Goal: Task Accomplishment & Management: Manage account settings

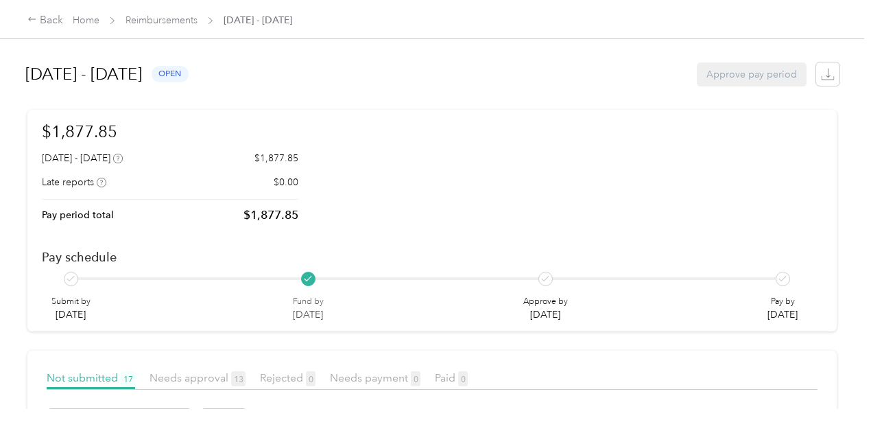
click at [342, 119] on div "$1,877.85 August 18 - 31, 2025 $1,877.85 Late reports $0.00 Pay period total $1…" at bounding box center [432, 220] width 781 height 202
click at [182, 371] on span "Needs approval 13" at bounding box center [198, 377] width 96 height 13
click at [102, 371] on span "Not submitted 17" at bounding box center [91, 377] width 88 height 13
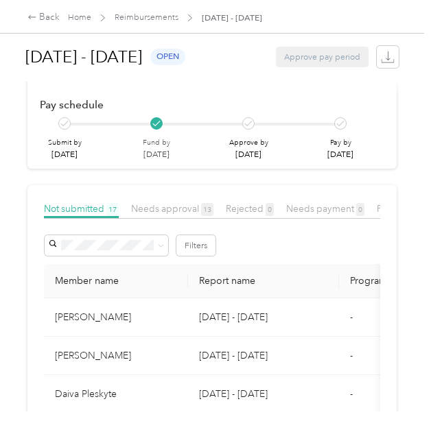
scroll to position [115, 0]
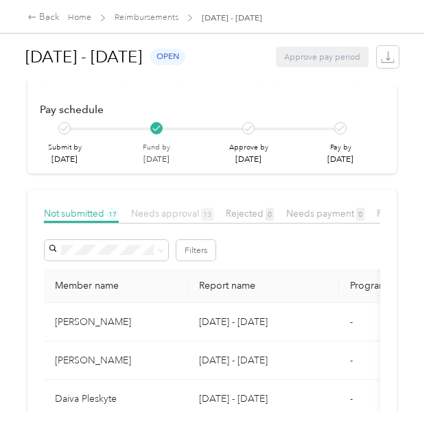
click at [173, 212] on span "Needs approval 13" at bounding box center [172, 213] width 82 height 11
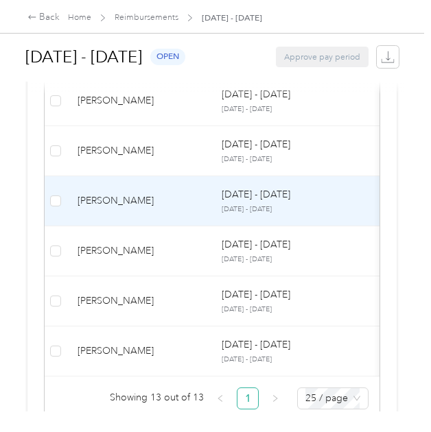
scroll to position [803, 0]
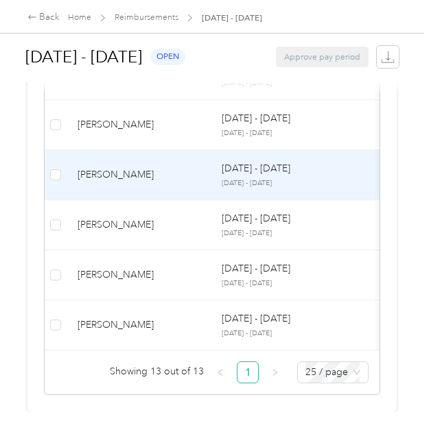
click at [182, 156] on td "[PERSON_NAME]" at bounding box center [139, 175] width 144 height 50
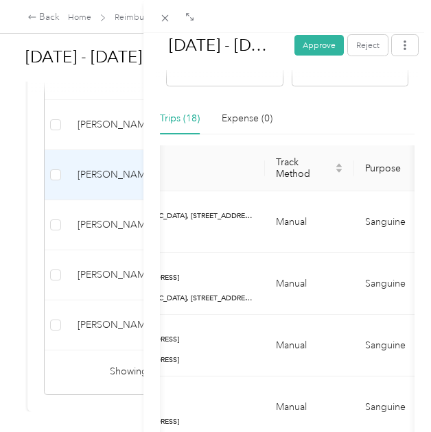
scroll to position [251, 0]
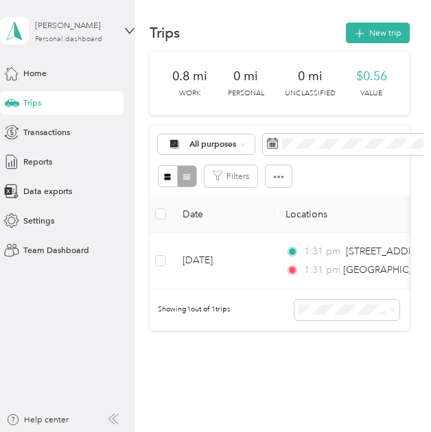
click at [64, 36] on div "Personal dashboard" at bounding box center [68, 40] width 67 height 8
click at [73, 91] on div "Team dashboard" at bounding box center [42, 97] width 63 height 12
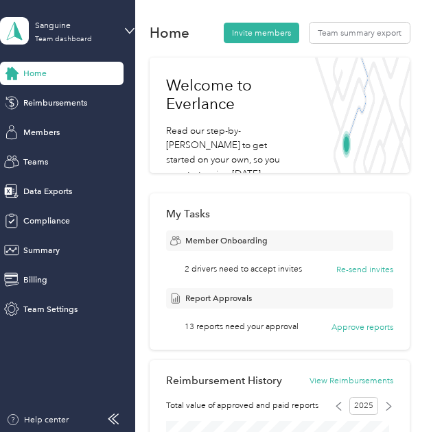
click at [73, 90] on div "Home Reimbursements Members Teams Data Exports Compliance Summary Billing Team …" at bounding box center [67, 191] width 134 height 259
click at [75, 99] on span "Reimbursements" at bounding box center [55, 103] width 64 height 12
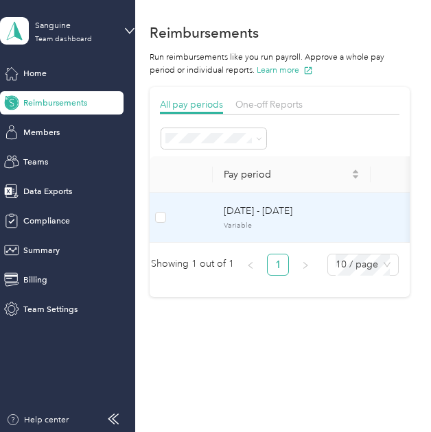
click at [202, 213] on td at bounding box center [191, 218] width 41 height 50
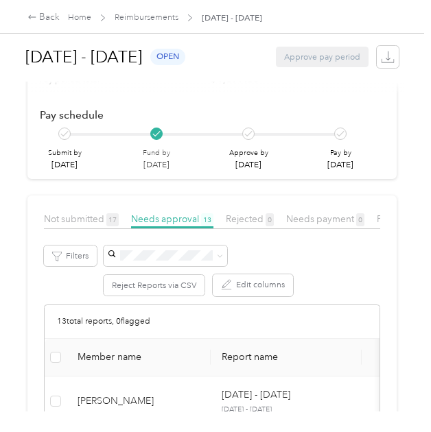
scroll to position [115, 0]
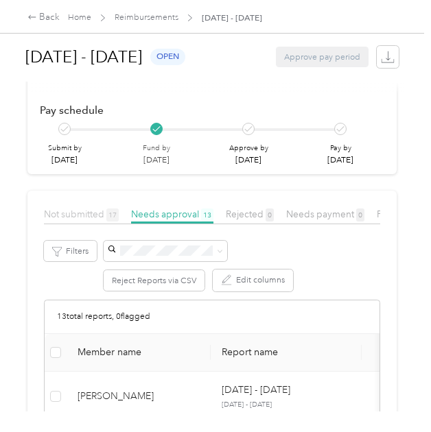
click at [77, 217] on span "Not submitted 17" at bounding box center [81, 214] width 75 height 11
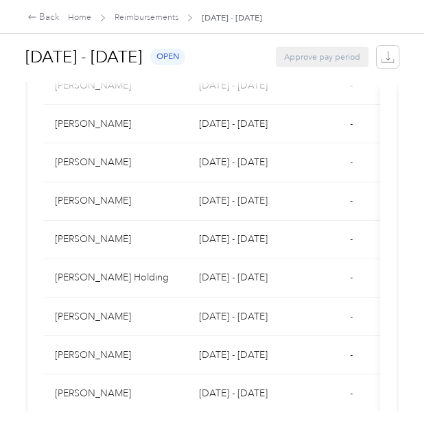
scroll to position [545, 0]
click at [272, 259] on td "[DATE] - [DATE]" at bounding box center [263, 239] width 151 height 38
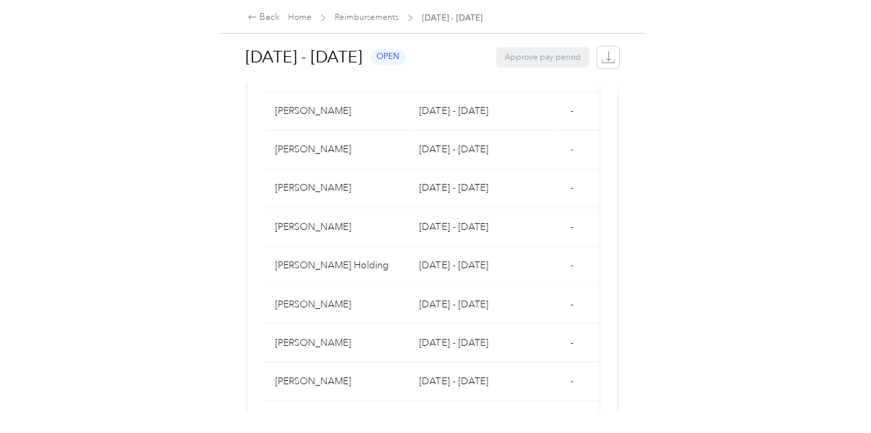
scroll to position [557, 0]
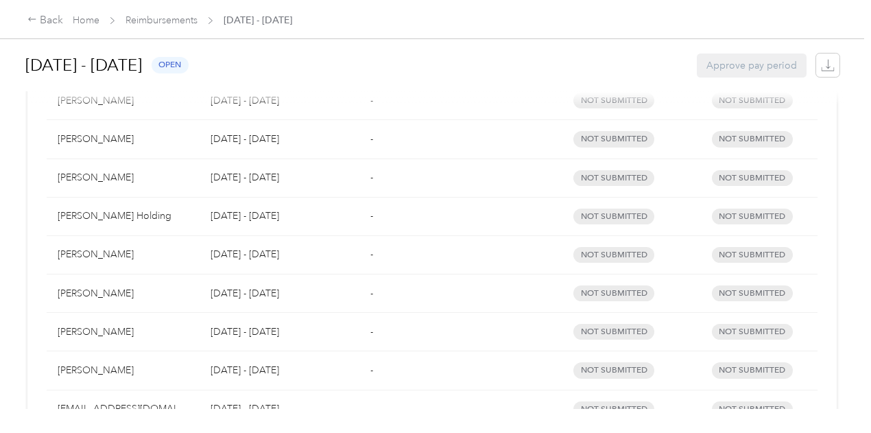
scroll to position [629, 0]
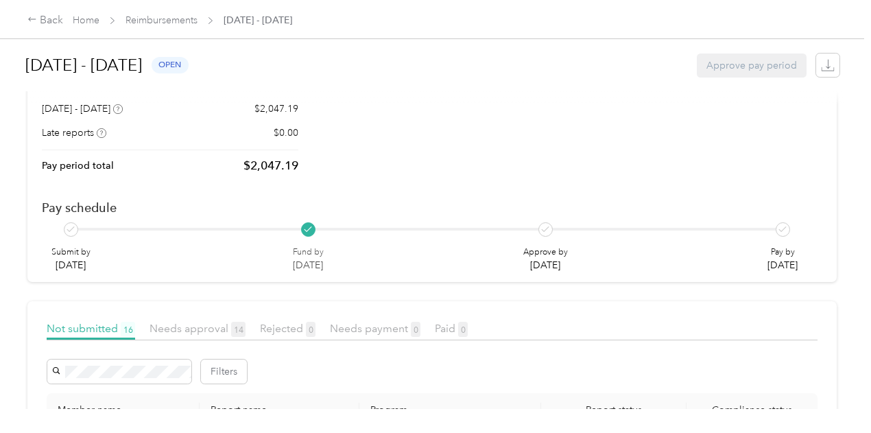
scroll to position [44, 0]
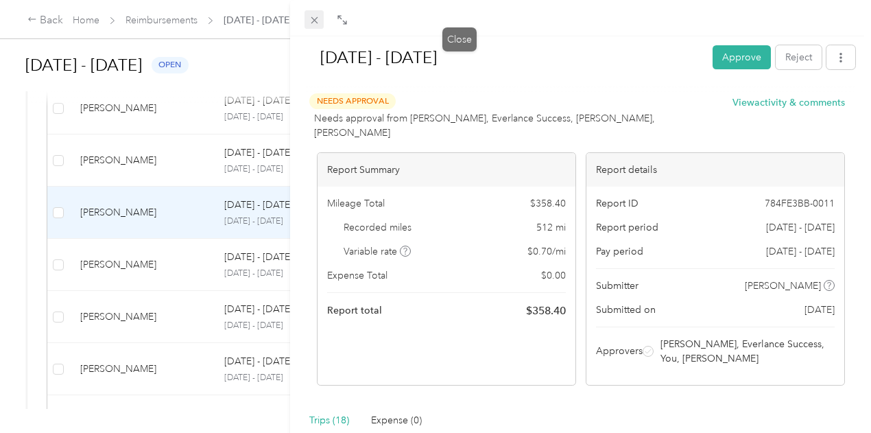
click at [320, 23] on icon at bounding box center [315, 20] width 12 height 12
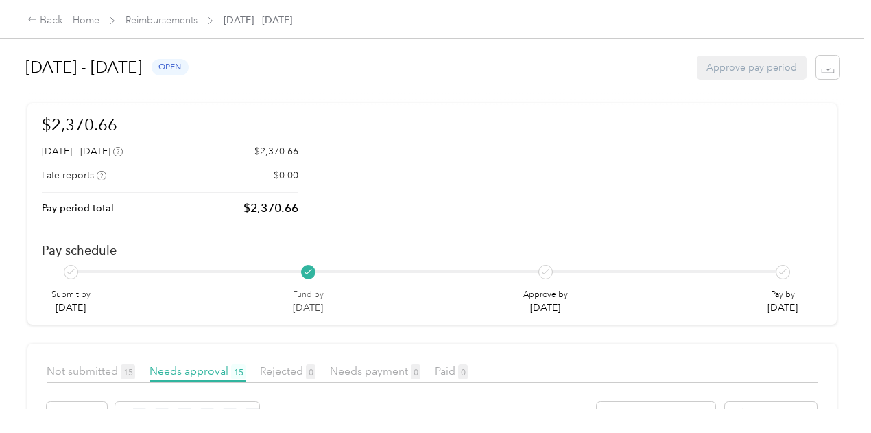
scroll to position [5, 0]
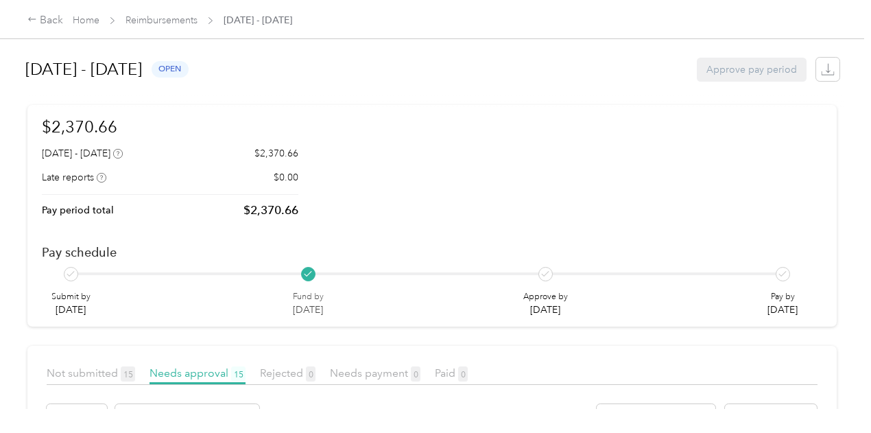
click at [91, 365] on div "Not submitted 15" at bounding box center [91, 373] width 88 height 17
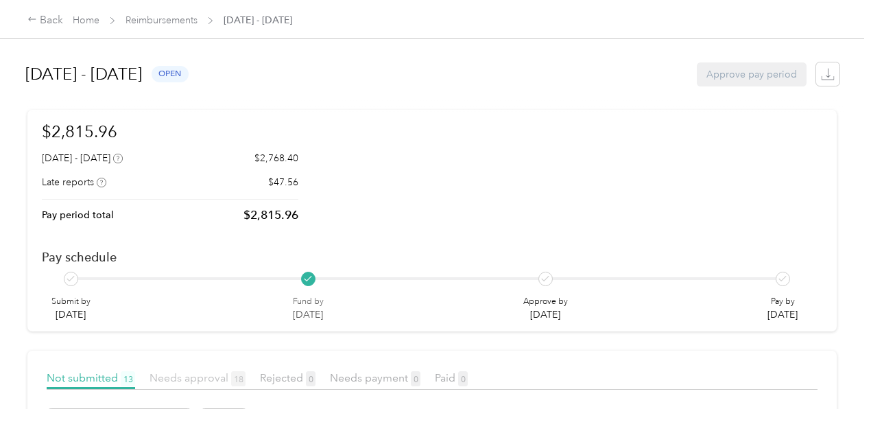
click at [193, 371] on span "Needs approval 18" at bounding box center [198, 377] width 96 height 13
click at [80, 20] on link "Home" at bounding box center [86, 20] width 27 height 12
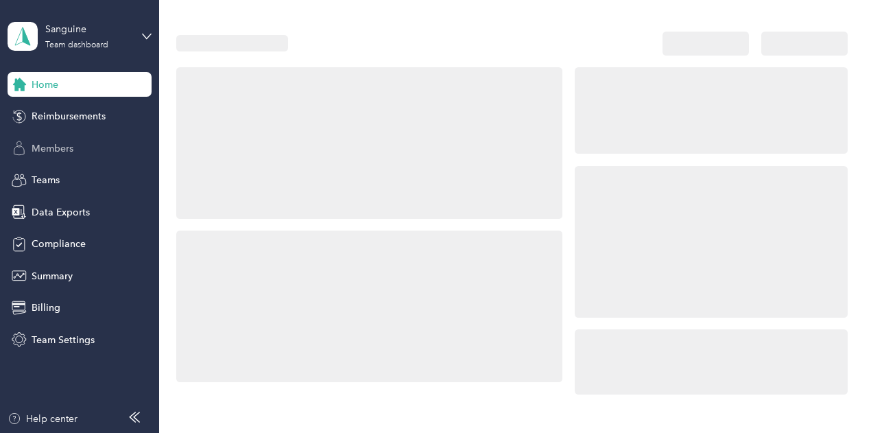
click at [97, 148] on div "Members" at bounding box center [80, 148] width 144 height 25
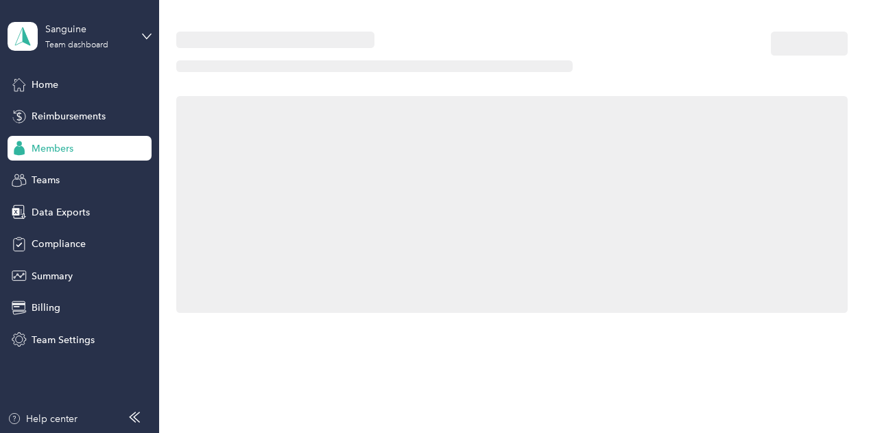
click at [97, 148] on div "Members" at bounding box center [80, 148] width 144 height 25
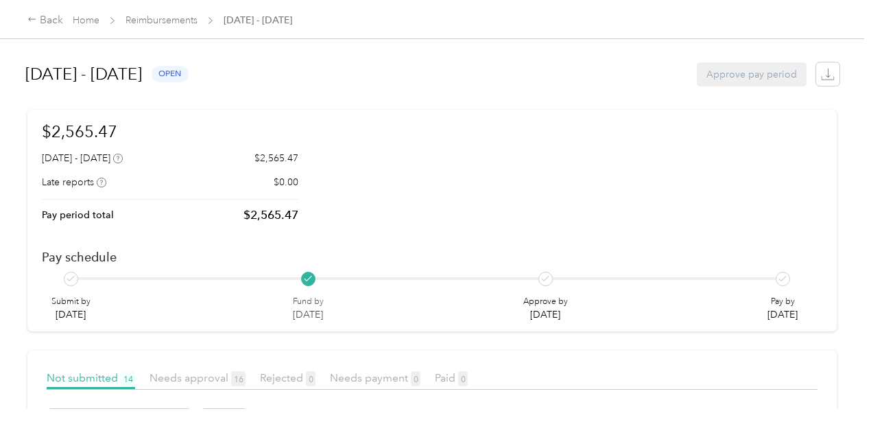
scroll to position [44, 0]
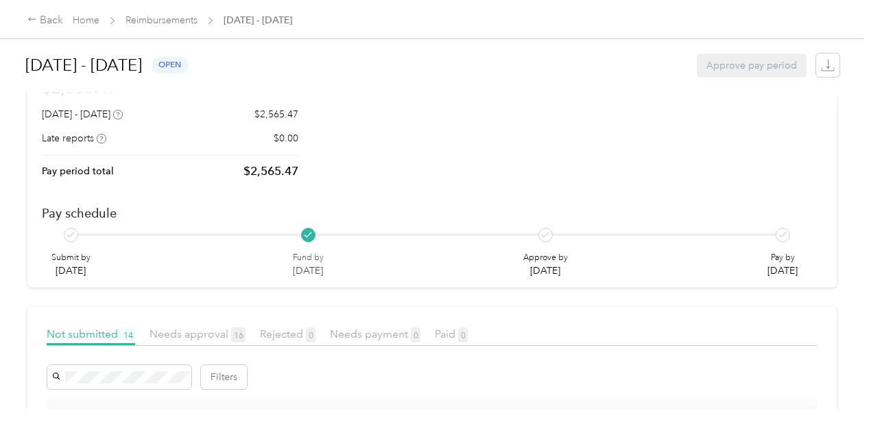
click at [75, 28] on div "Back Home Reimbursements August 18 - 31, 2025" at bounding box center [159, 20] width 265 height 16
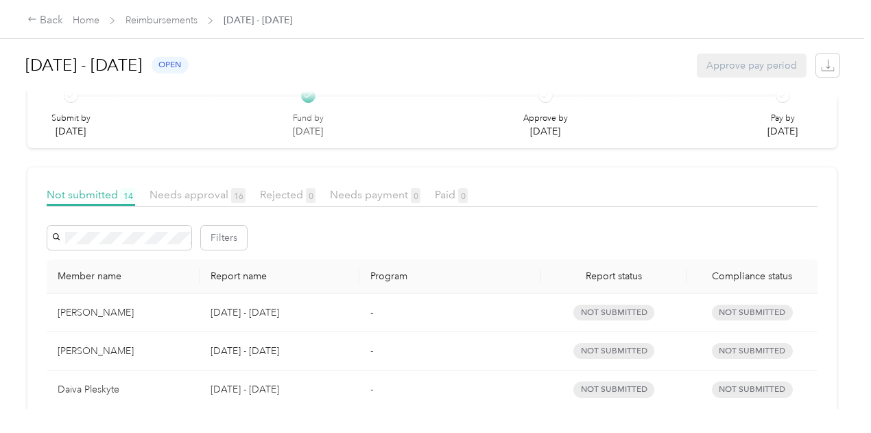
scroll to position [0, 0]
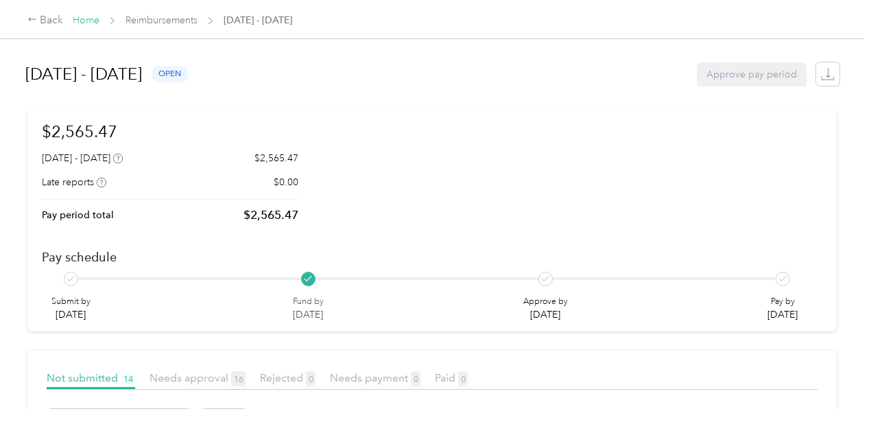
click at [79, 20] on link "Home" at bounding box center [86, 20] width 27 height 12
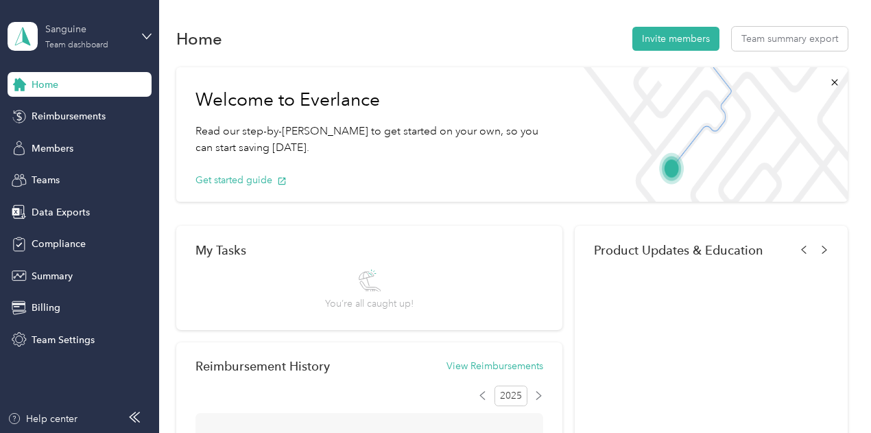
click at [82, 32] on div "Sanguine" at bounding box center [88, 29] width 86 height 14
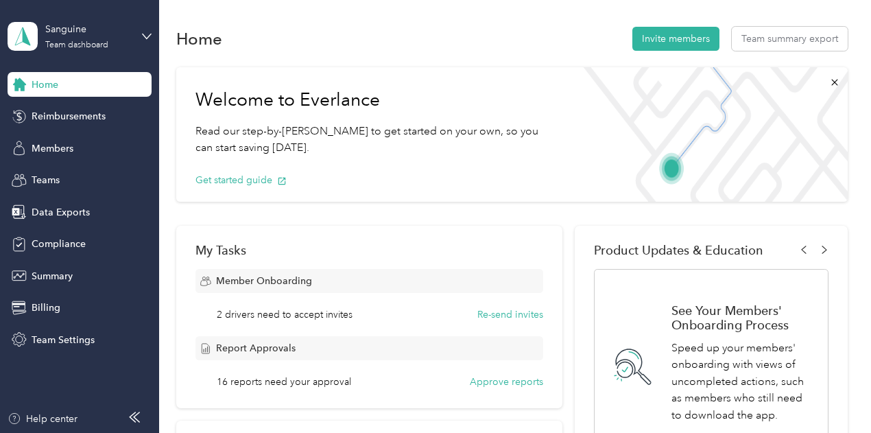
click at [71, 145] on div "Personal dashboard" at bounding box center [152, 138] width 270 height 24
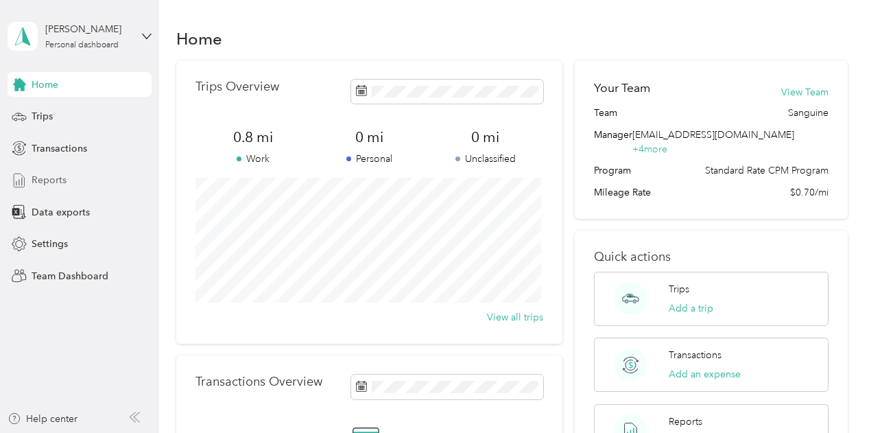
click at [75, 182] on div "Reports" at bounding box center [80, 180] width 144 height 25
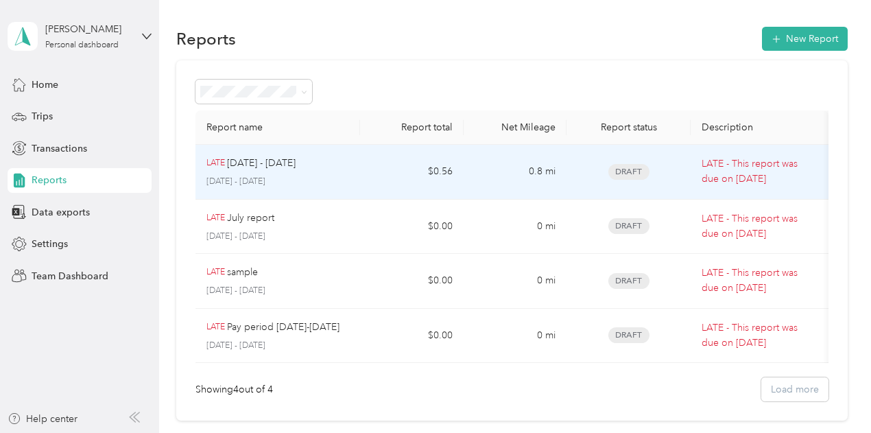
click at [361, 164] on td "$0.56" at bounding box center [411, 172] width 103 height 55
